Goal: Find contact information: Find contact information

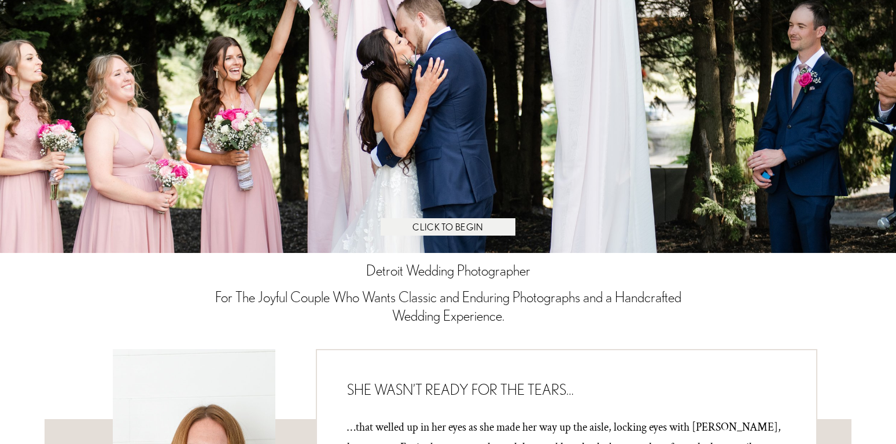
scroll to position [118, 0]
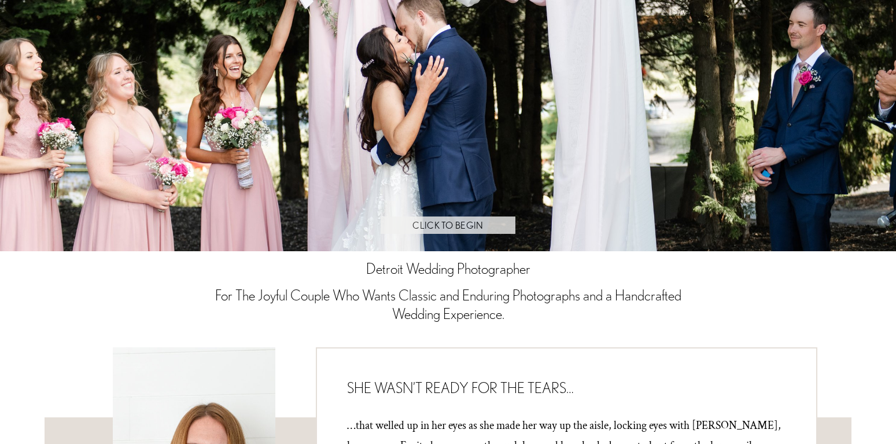
click at [442, 220] on link "CLICK TO BEGIN" at bounding box center [448, 224] width 134 height 17
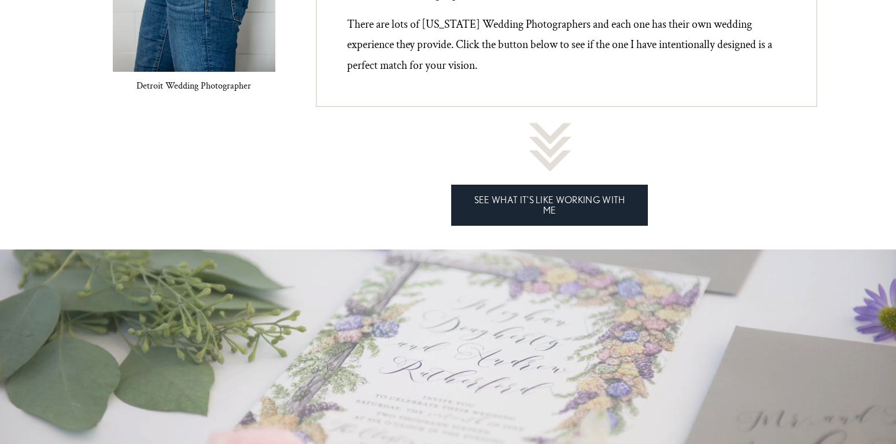
scroll to position [826, 0]
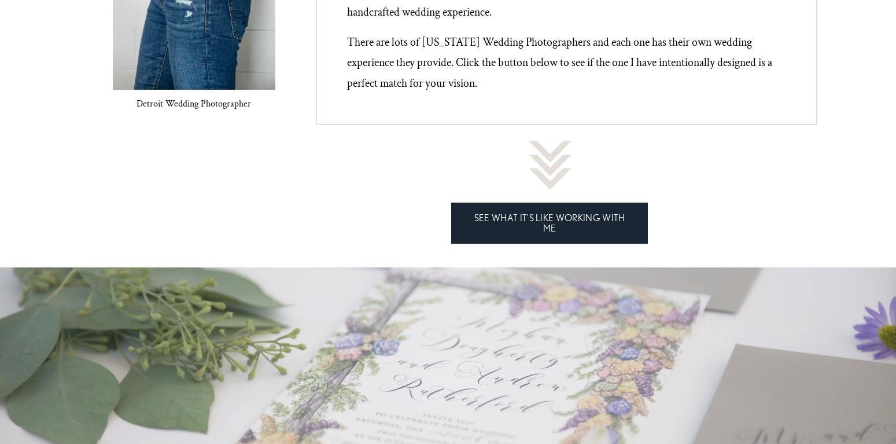
click at [555, 213] on link "SEE WHAT IT'S LIKE WORKING WITH ME" at bounding box center [549, 222] width 197 height 41
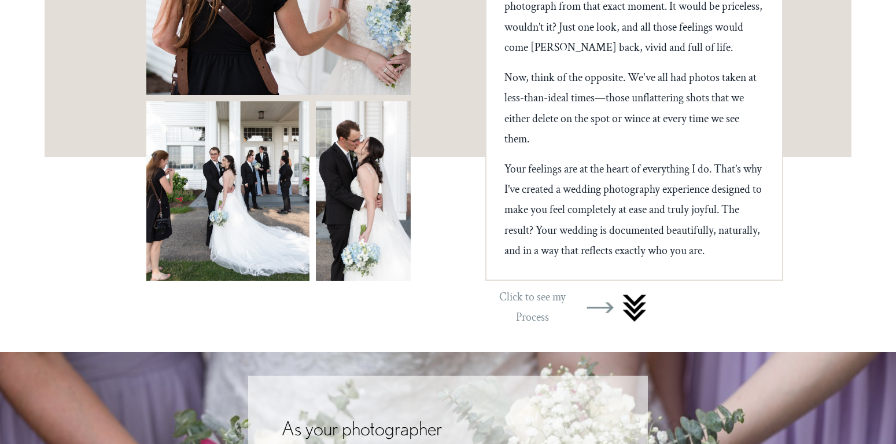
scroll to position [413, 0]
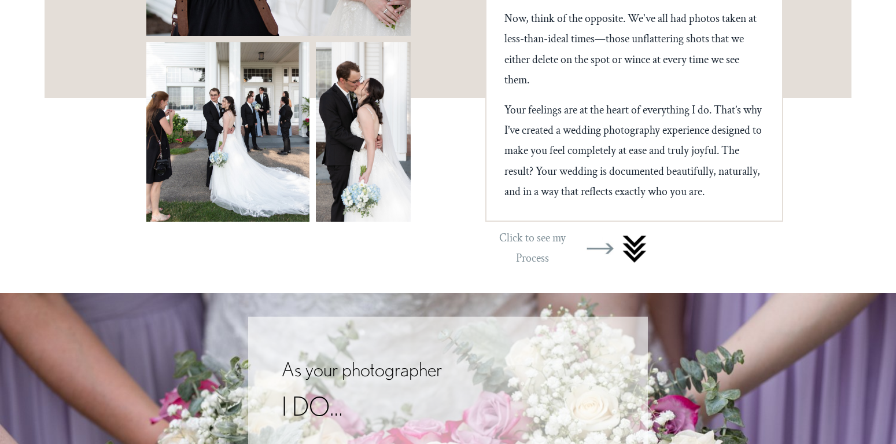
click at [640, 266] on div at bounding box center [635, 248] width 28 height 36
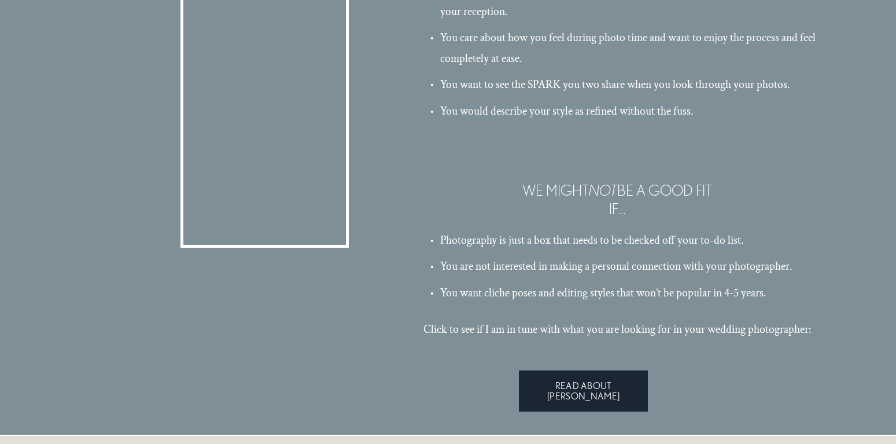
scroll to position [2941, 0]
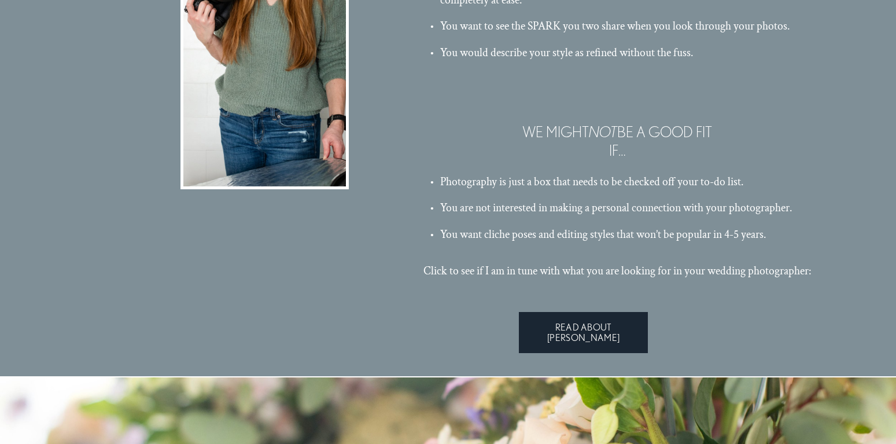
click at [624, 353] on link "READ ABOUT [PERSON_NAME]" at bounding box center [583, 332] width 129 height 41
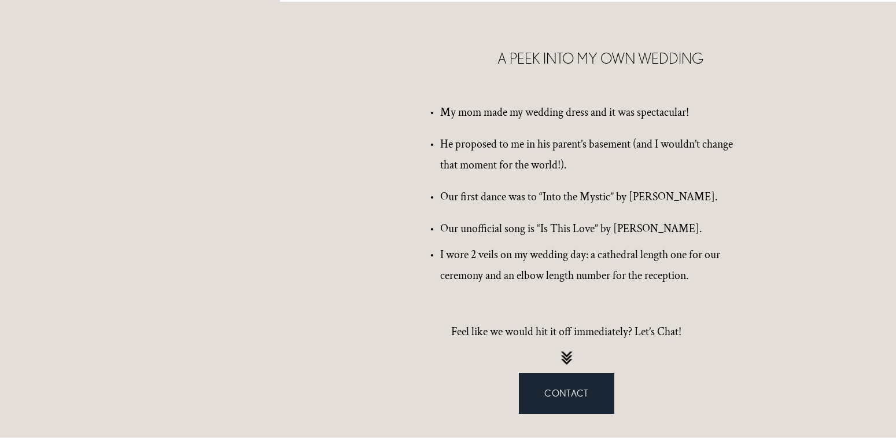
scroll to position [1652, 0]
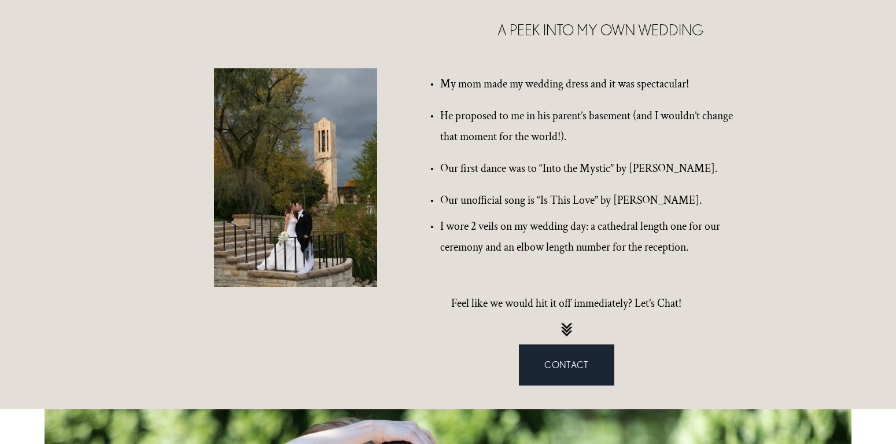
click at [554, 344] on link "CONTACT" at bounding box center [566, 364] width 95 height 41
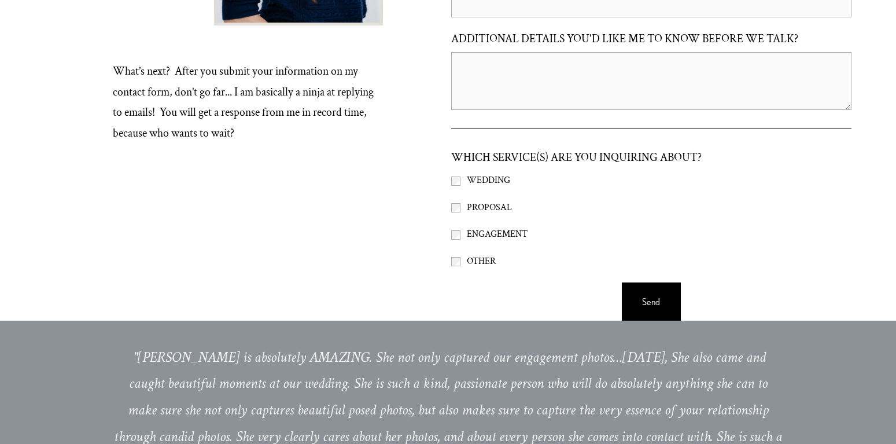
scroll to position [826, 0]
